Goal: Task Accomplishment & Management: Manage account settings

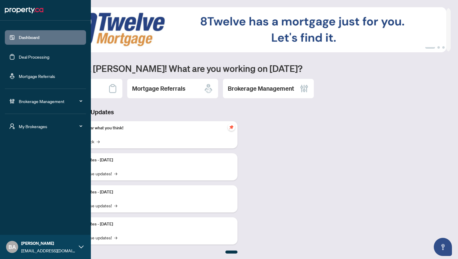
click at [40, 104] on span "Brokerage Management" at bounding box center [50, 101] width 63 height 7
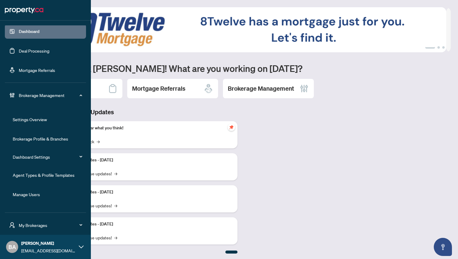
scroll to position [20, 0]
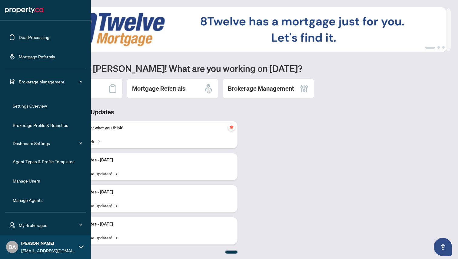
click at [38, 199] on link "Manage Agents" at bounding box center [28, 200] width 30 height 5
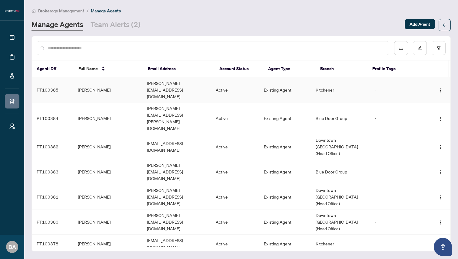
click at [86, 83] on td "[PERSON_NAME]" at bounding box center [107, 89] width 69 height 25
